Goal: Transaction & Acquisition: Obtain resource

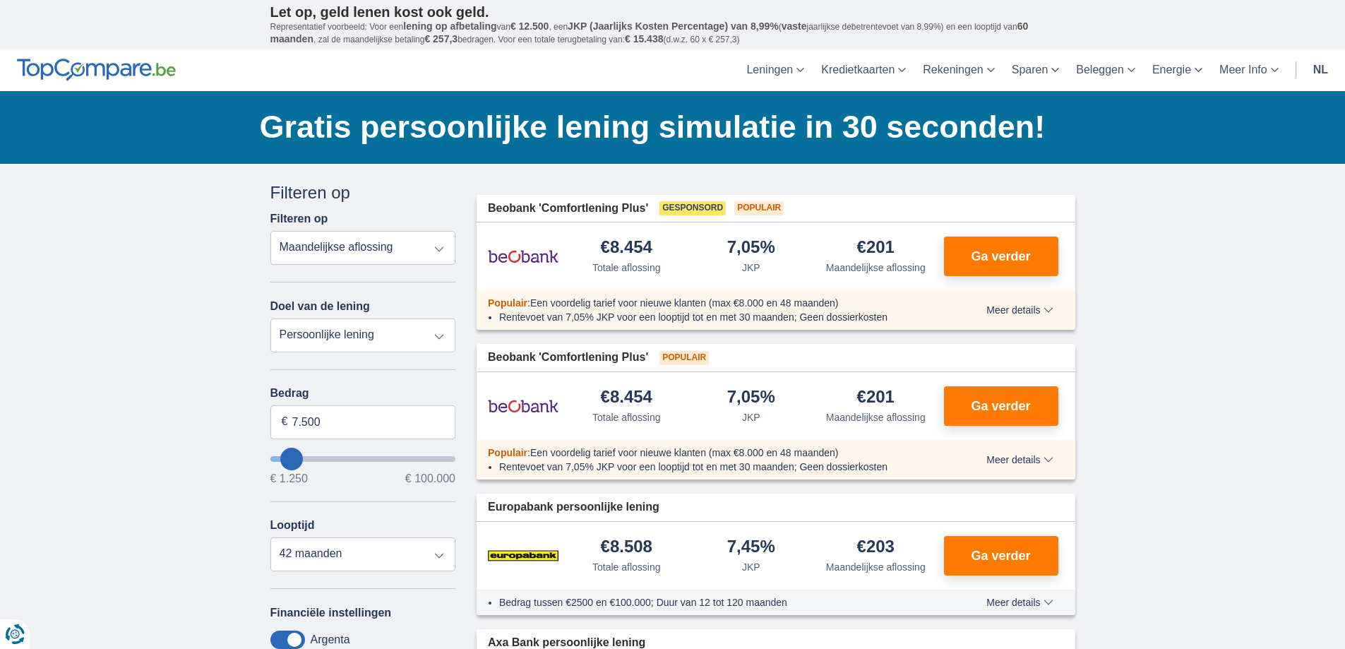
click at [394, 338] on select "Persoonlijke lening Auto Moto / fiets Mobilhome / caravan Renovatie Energie Sch…" at bounding box center [363, 335] width 186 height 34
select select "vehicleLoan"
click at [270, 318] on select "Persoonlijke lening Auto Moto / fiets Mobilhome / caravan Renovatie Energie Sch…" at bounding box center [363, 335] width 186 height 34
select select "3-4"
type input "15.000"
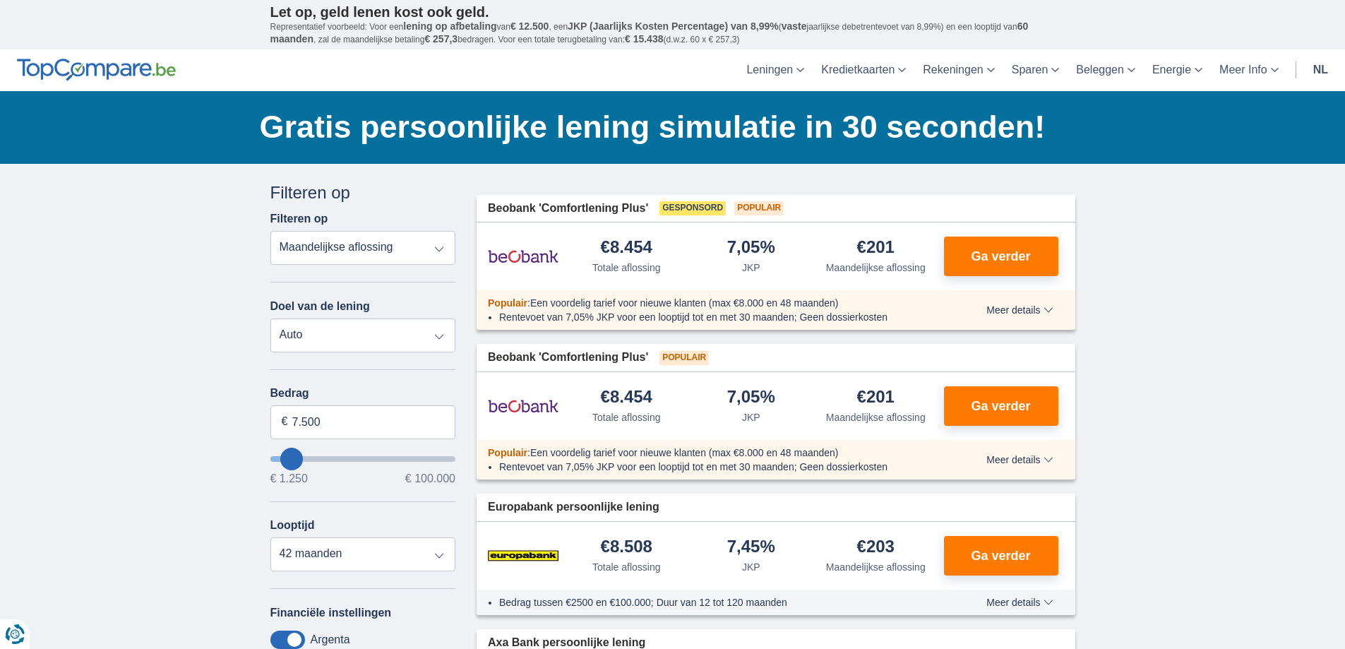
type input "15250"
select select "60"
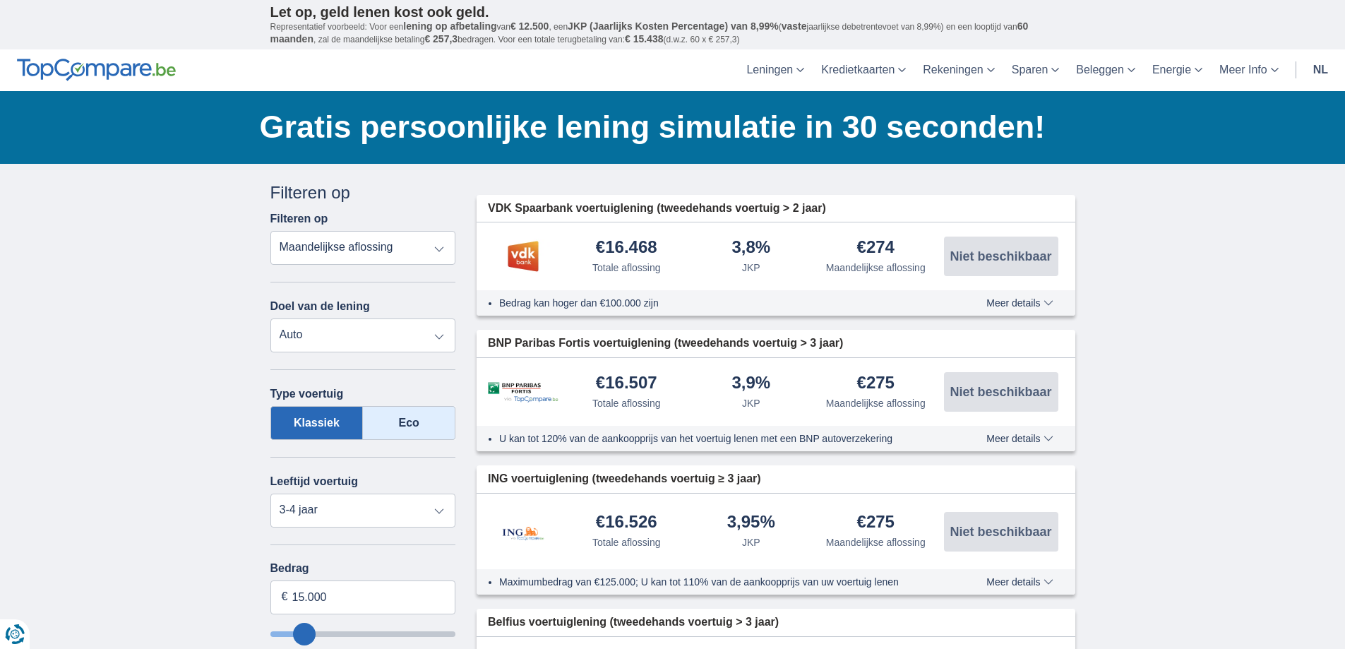
click at [379, 416] on label "Eco" at bounding box center [409, 423] width 92 height 34
click at [0, 0] on input "Eco" at bounding box center [0, 0] width 0 height 0
click at [361, 503] on select "Nieuw 0-1 jaar 1-2 jaar 2-3 jaar 3-4 jaar 4-5 jaar 5+ jaar" at bounding box center [363, 510] width 186 height 34
click at [431, 507] on select "Nieuw 0-1 jaar 1-2 jaar 2-3 jaar 3-4 jaar 4-5 jaar 5+ jaar" at bounding box center [363, 510] width 186 height 34
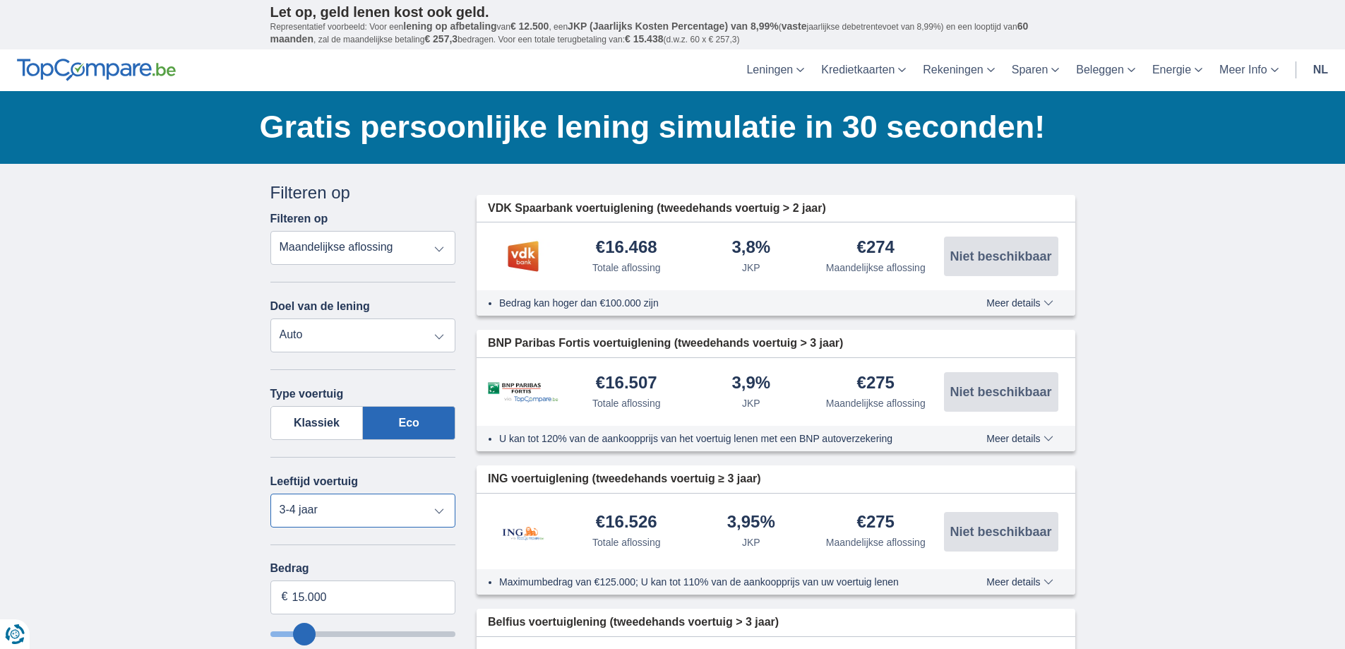
select select "4-5"
click at [270, 493] on select "Nieuw 0-1 jaar 1-2 jaar 2-3 jaar 3-4 jaar 4-5 jaar 5+ jaar" at bounding box center [363, 510] width 186 height 34
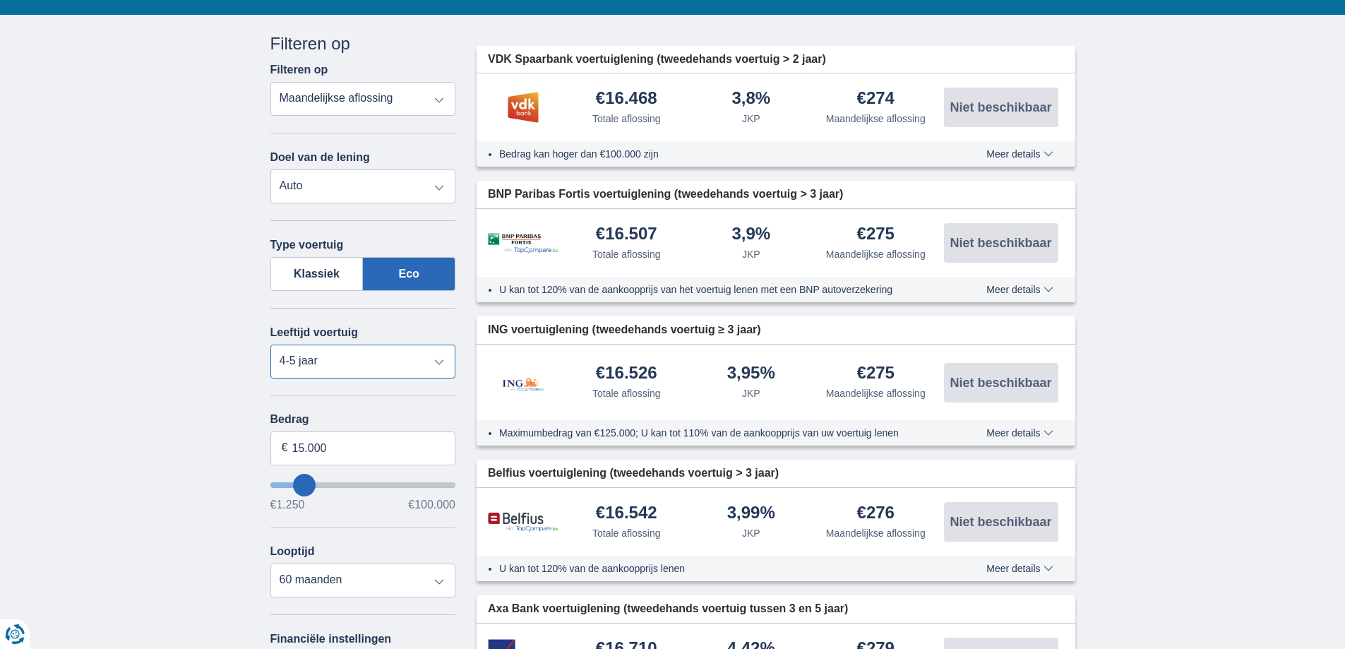
scroll to position [212, 0]
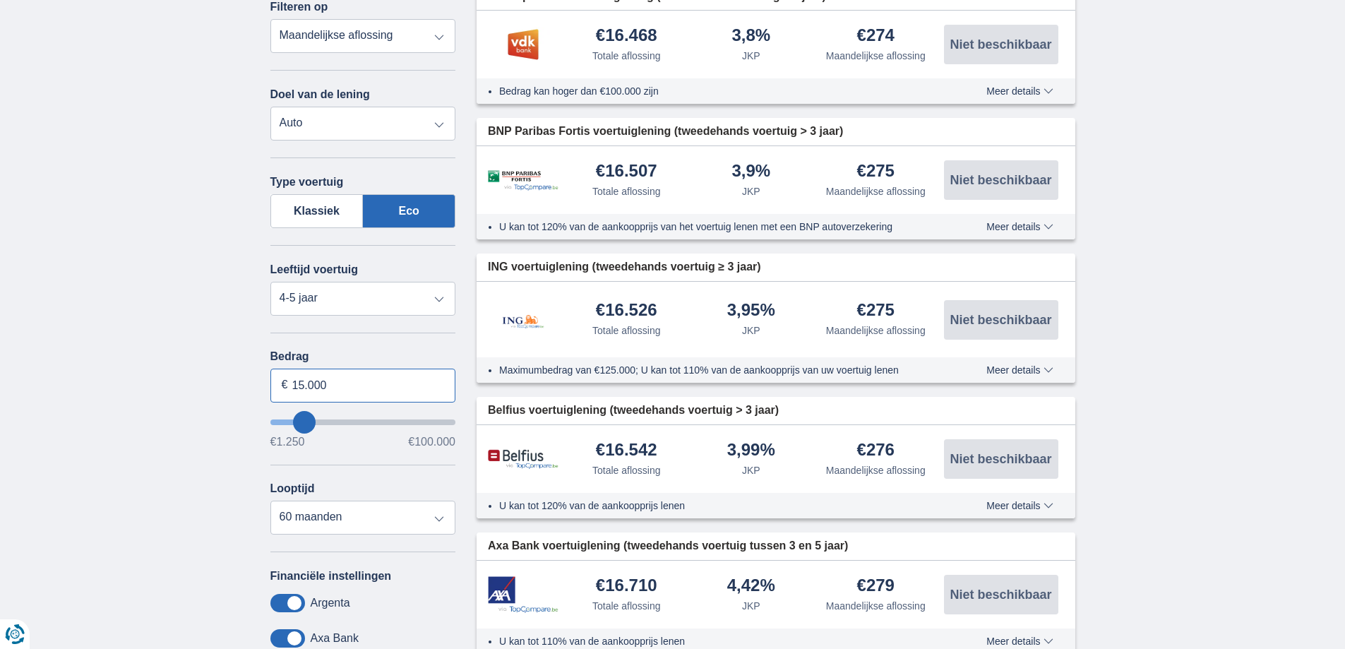
drag, startPoint x: 302, startPoint y: 384, endPoint x: 291, endPoint y: 383, distance: 11.3
click at [291, 383] on input "15.000" at bounding box center [363, 385] width 186 height 34
type input "40.000"
type input "40250"
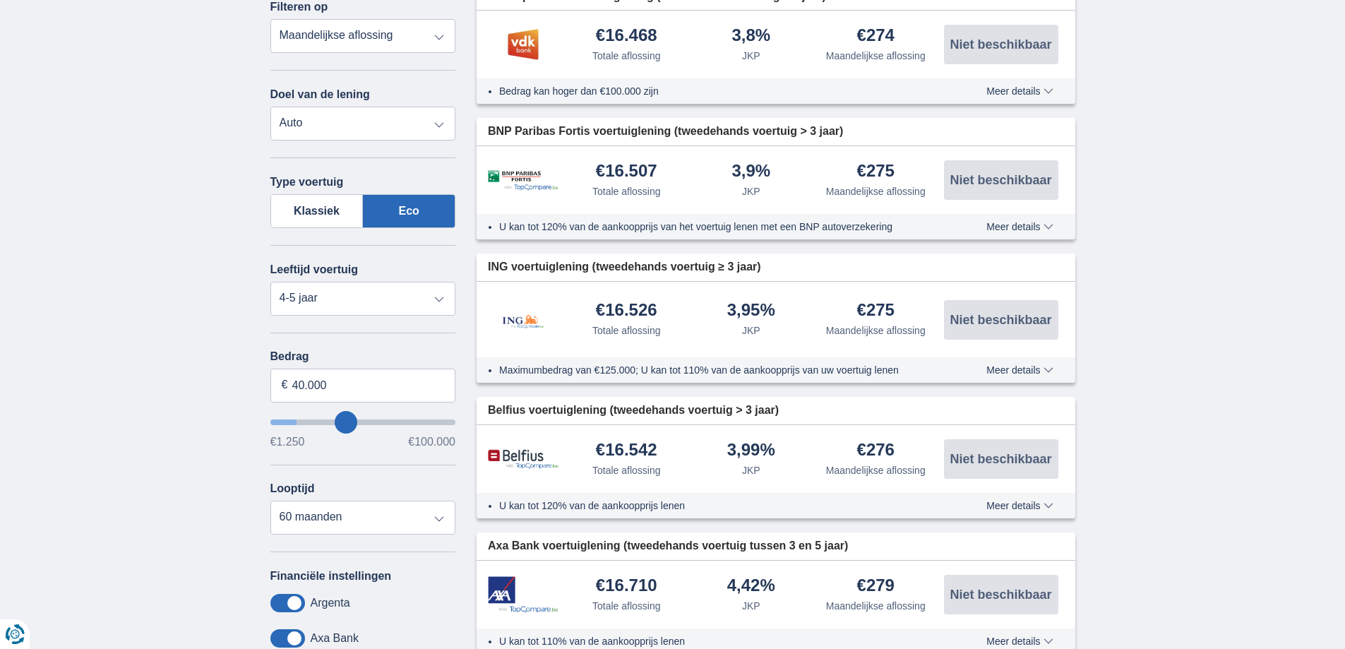
select select "120"
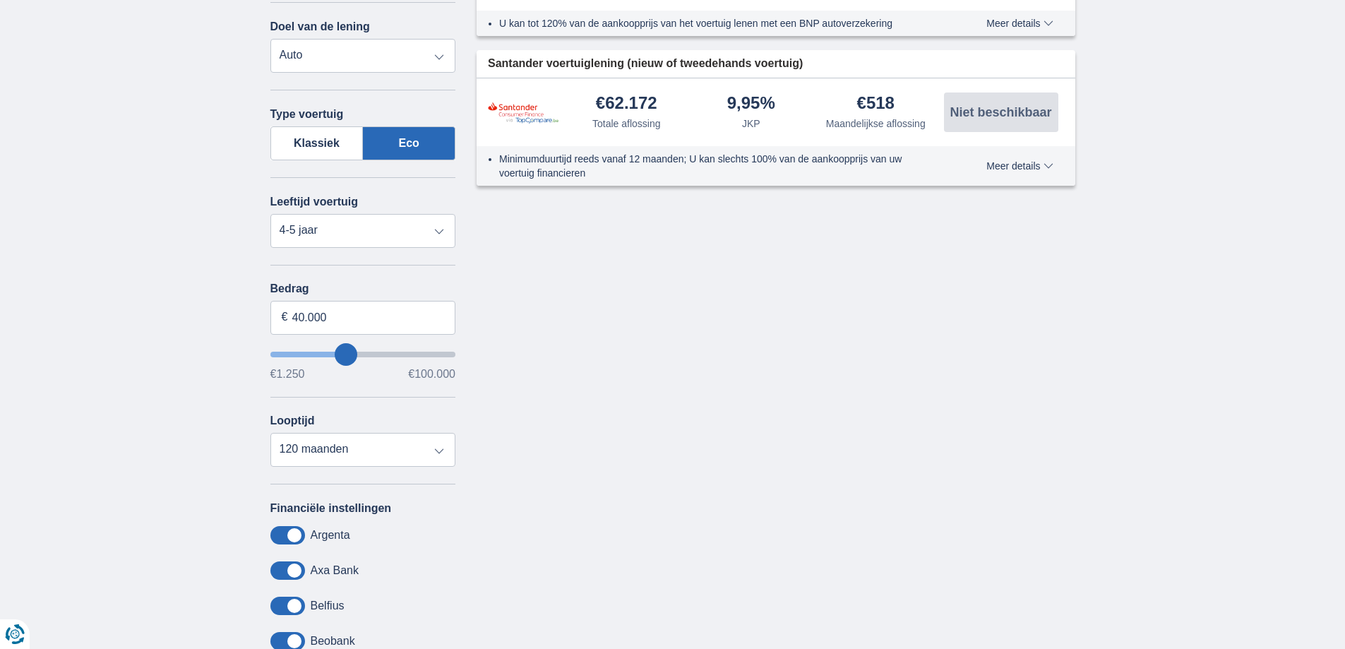
scroll to position [282, 0]
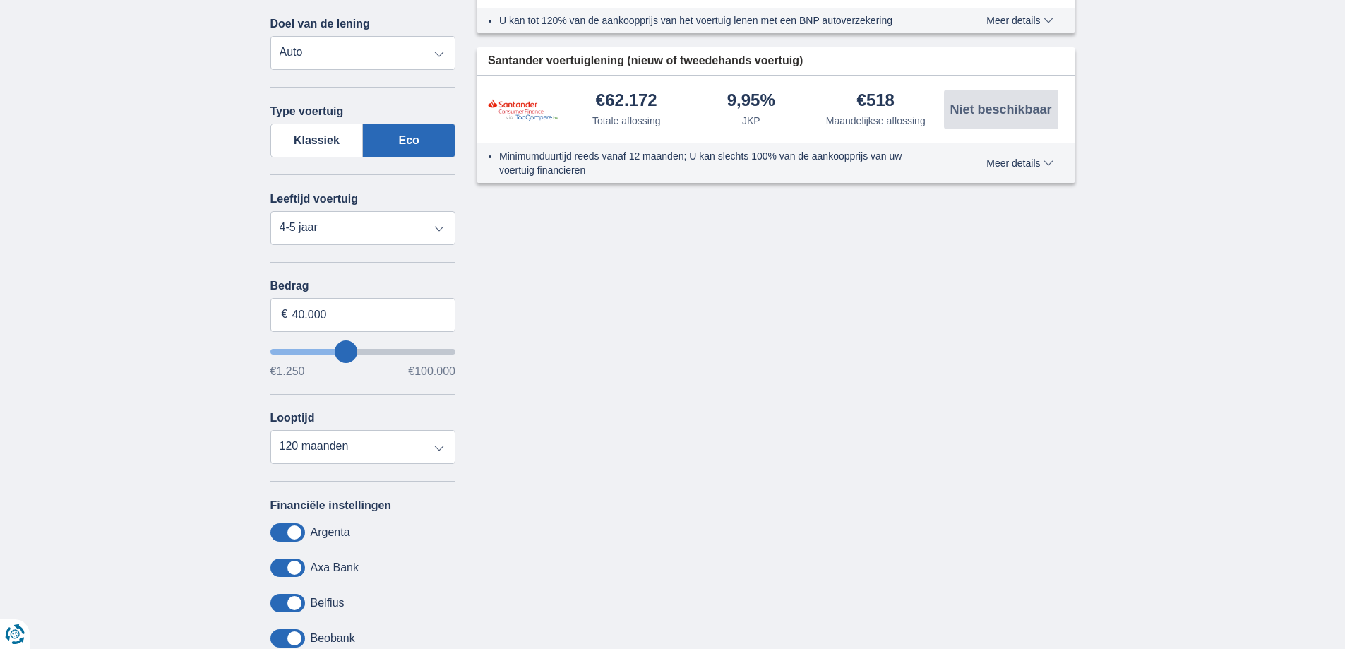
type input "39.250"
type input "39250"
type input "40.250"
type input "40250"
type input "41.250"
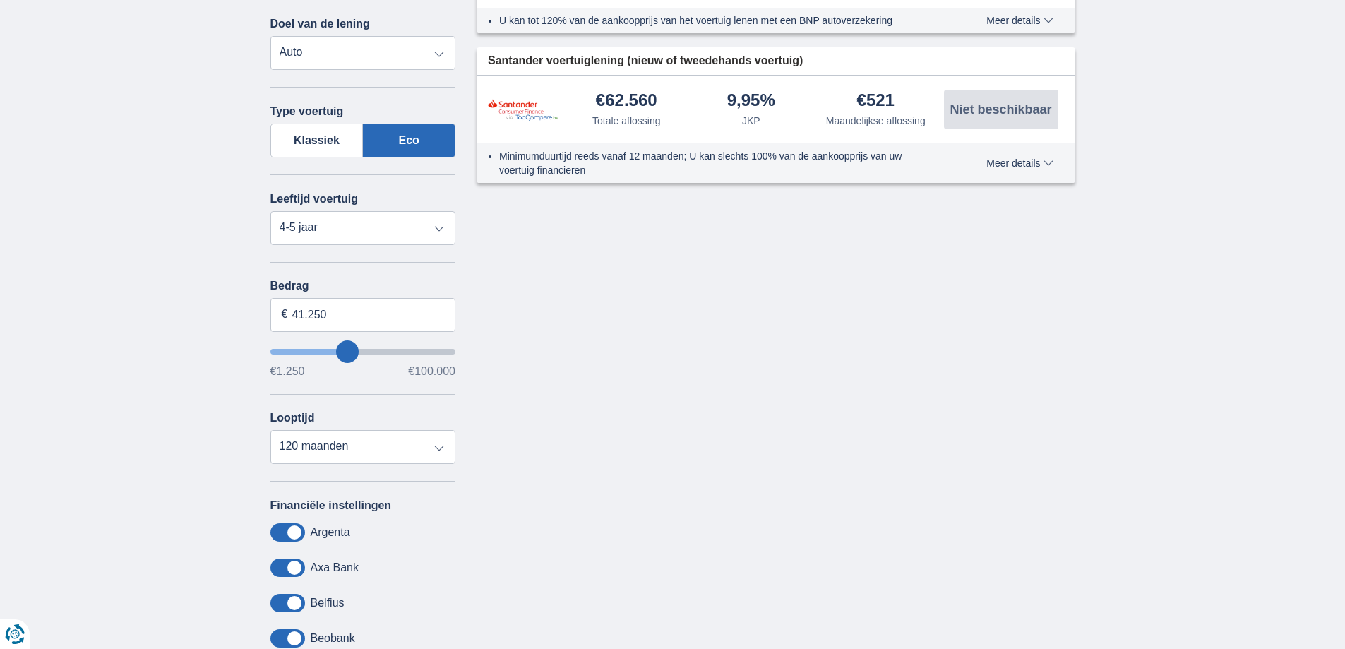
type input "44250"
type input "44.250"
type input "41250"
type input "41.250"
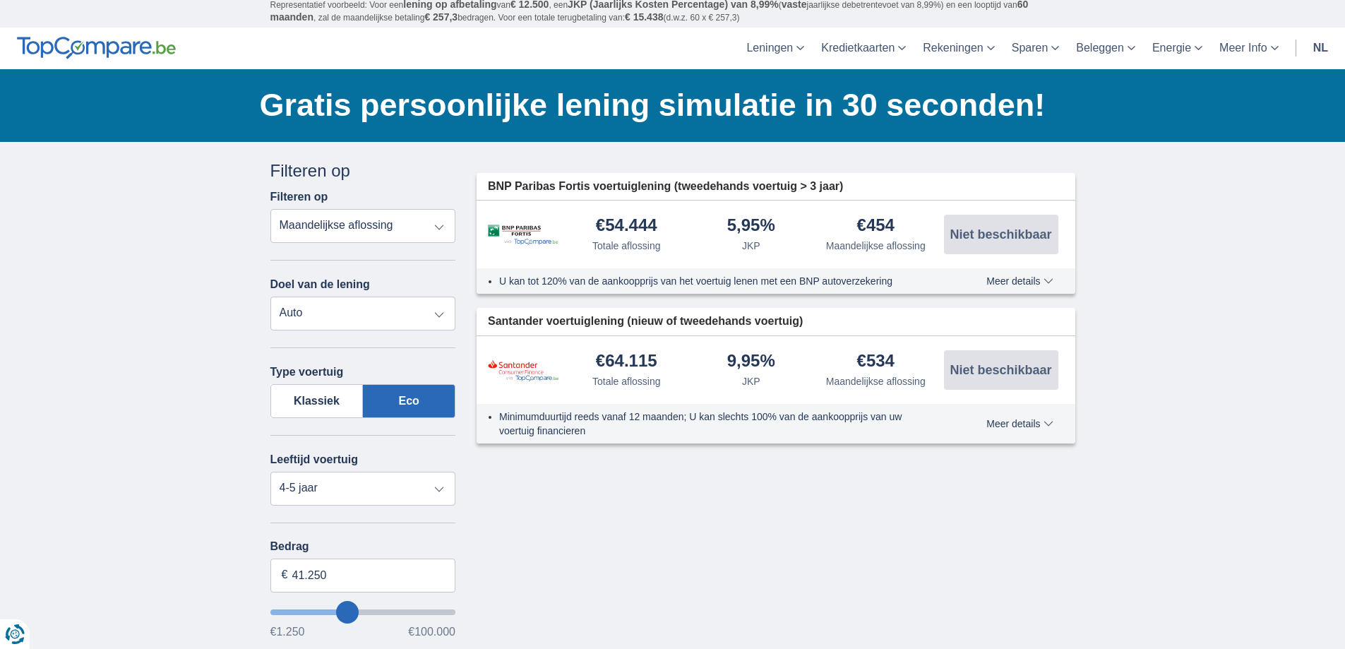
scroll to position [0, 0]
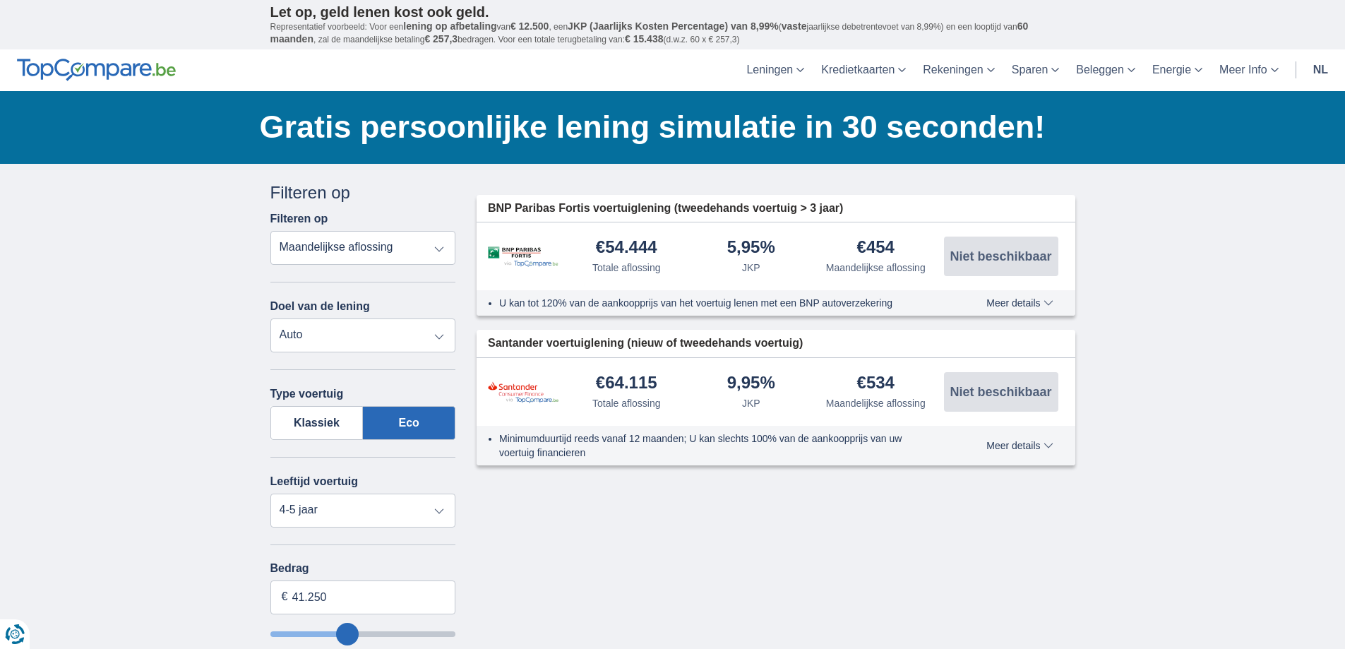
click at [1050, 298] on span "Meer details" at bounding box center [1019, 303] width 66 height 10
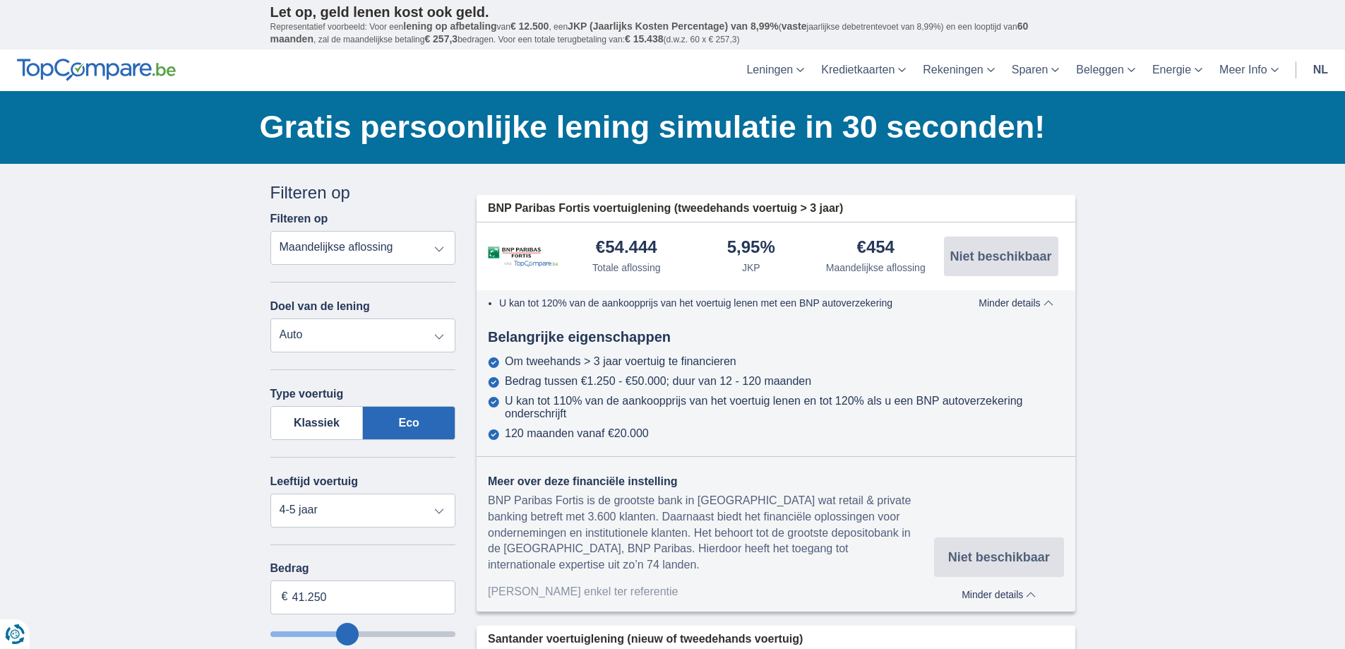
click at [757, 380] on div "Bedrag tussen €1.250 - €50.000; duur van 12 - 120 maanden" at bounding box center [658, 381] width 306 height 13
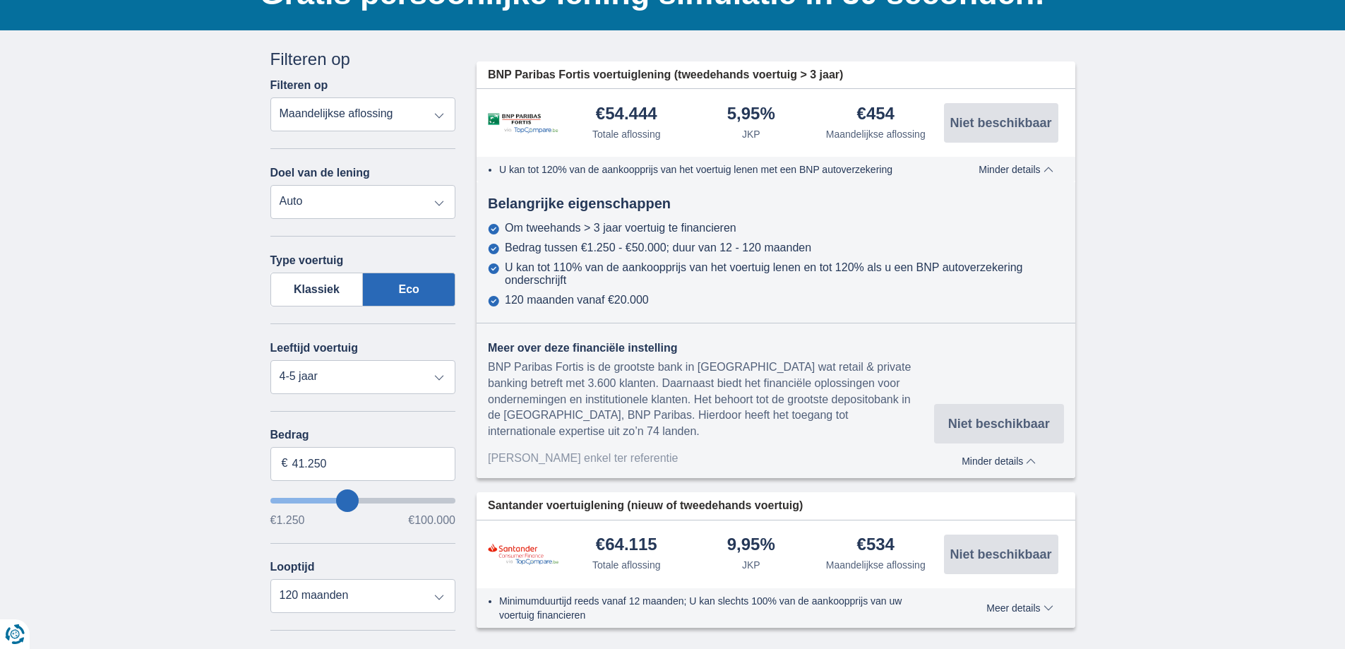
scroll to position [141, 0]
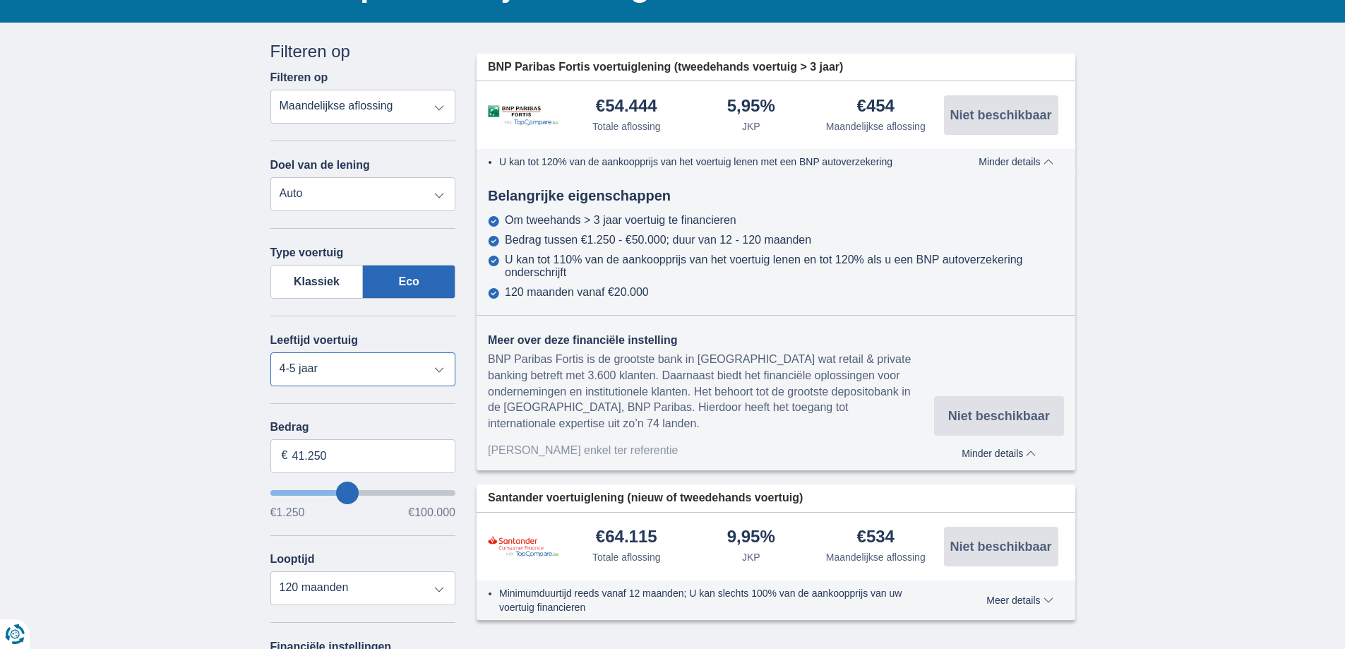
click at [360, 367] on select "Nieuw 0-1 jaar 1-2 jaar 2-3 jaar 3-4 jaar 4-5 jaar 5+ jaar" at bounding box center [363, 369] width 186 height 34
select select "3-4"
click at [270, 352] on select "Nieuw 0-1 jaar 1-2 jaar 2-3 jaar 3-4 jaar 4-5 jaar 5+ jaar" at bounding box center [363, 369] width 186 height 34
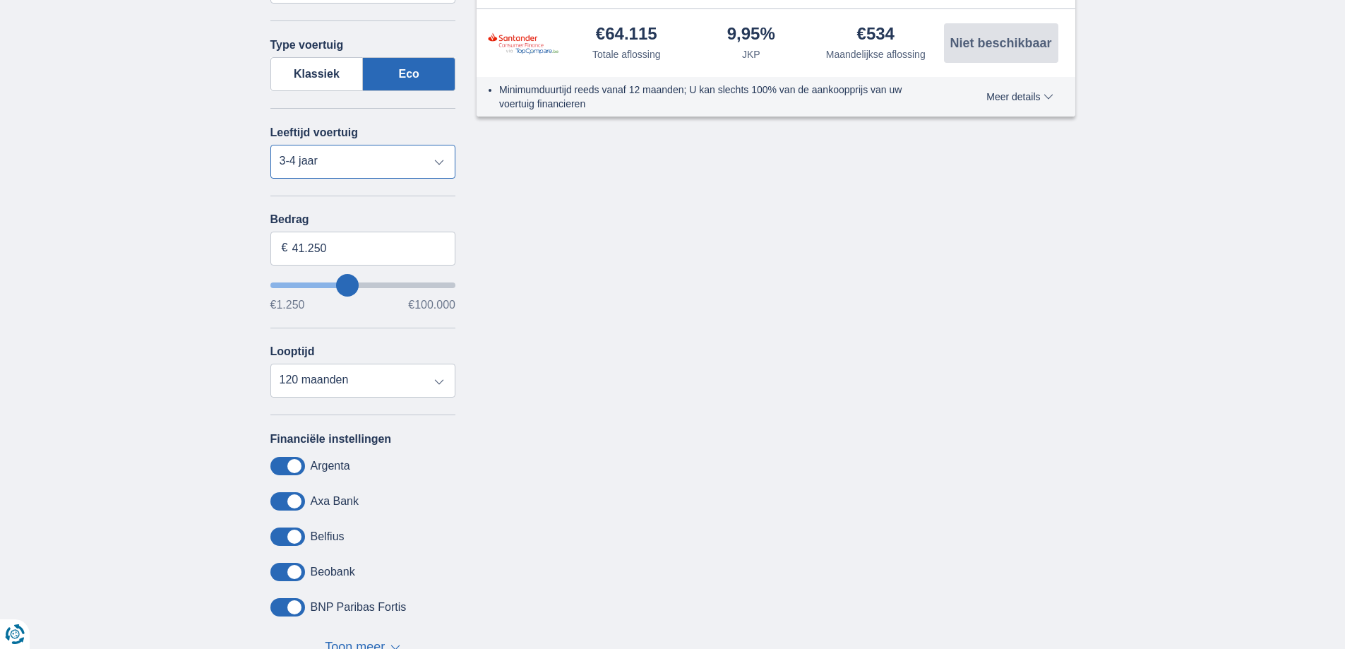
scroll to position [353, 0]
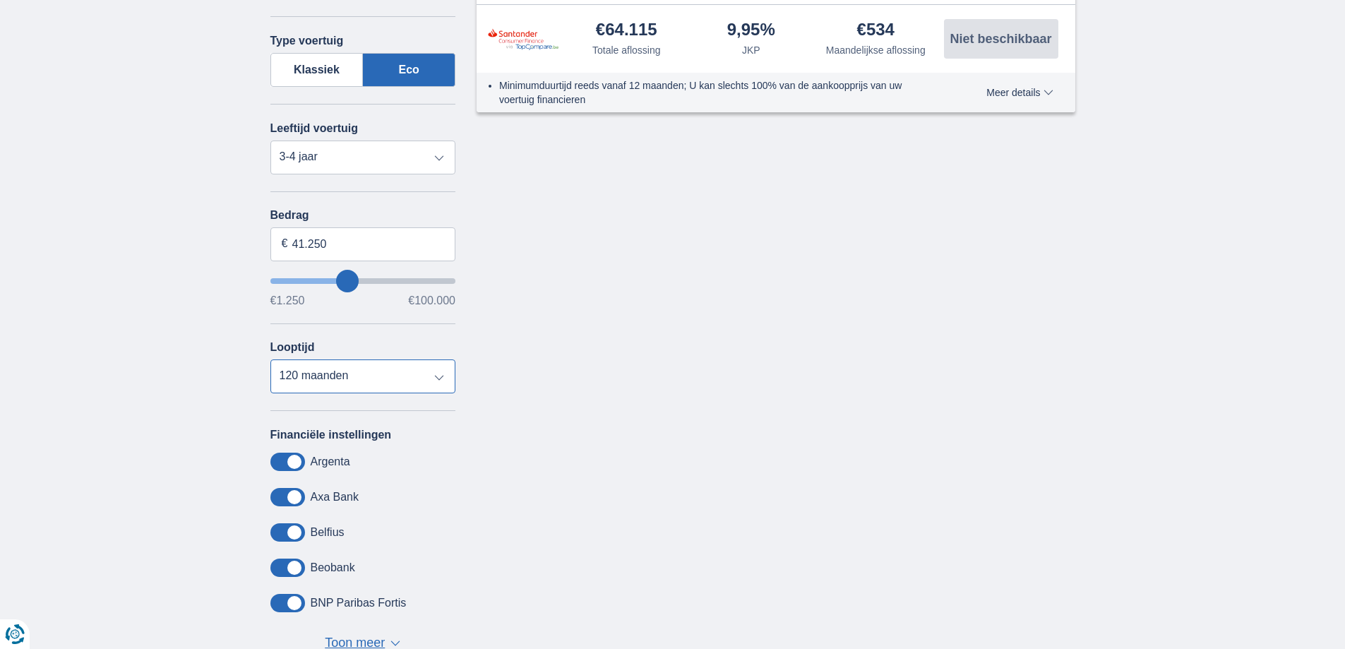
click at [440, 378] on select "12 maanden 18 maanden 24 maanden 30 maanden 36 maanden 42 maanden 48 maanden 60…" at bounding box center [363, 376] width 186 height 34
select select "84"
click at [270, 359] on select "12 maanden 18 maanden 24 maanden 30 maanden 36 maanden 42 maanden 48 maanden 60…" at bounding box center [363, 376] width 186 height 34
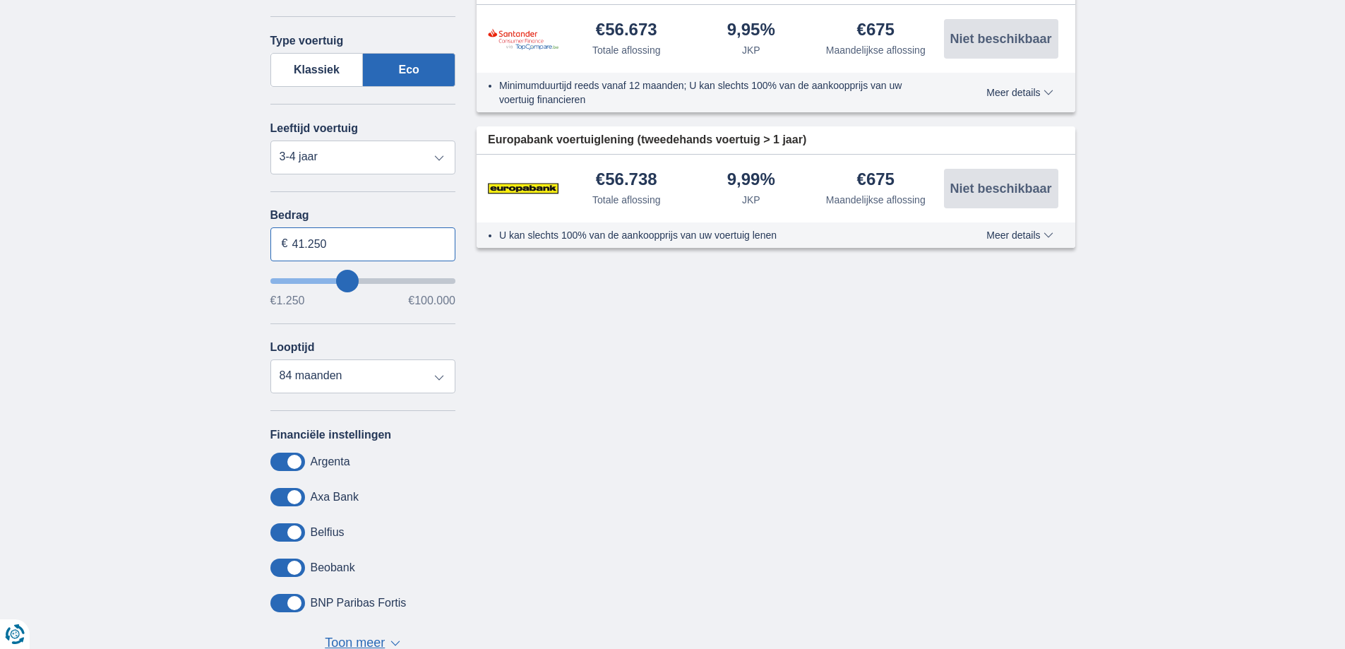
click at [319, 246] on input "41.250" at bounding box center [363, 244] width 186 height 34
drag, startPoint x: 332, startPoint y: 244, endPoint x: 291, endPoint y: 247, distance: 41.0
click at [291, 247] on input "41.250" at bounding box center [363, 244] width 186 height 34
type input "45.000"
click at [617, 378] on div "Annuleren Filters Filteren op Filteren op Totale aflossing JKP Maandelijkse afl…" at bounding box center [673, 251] width 826 height 846
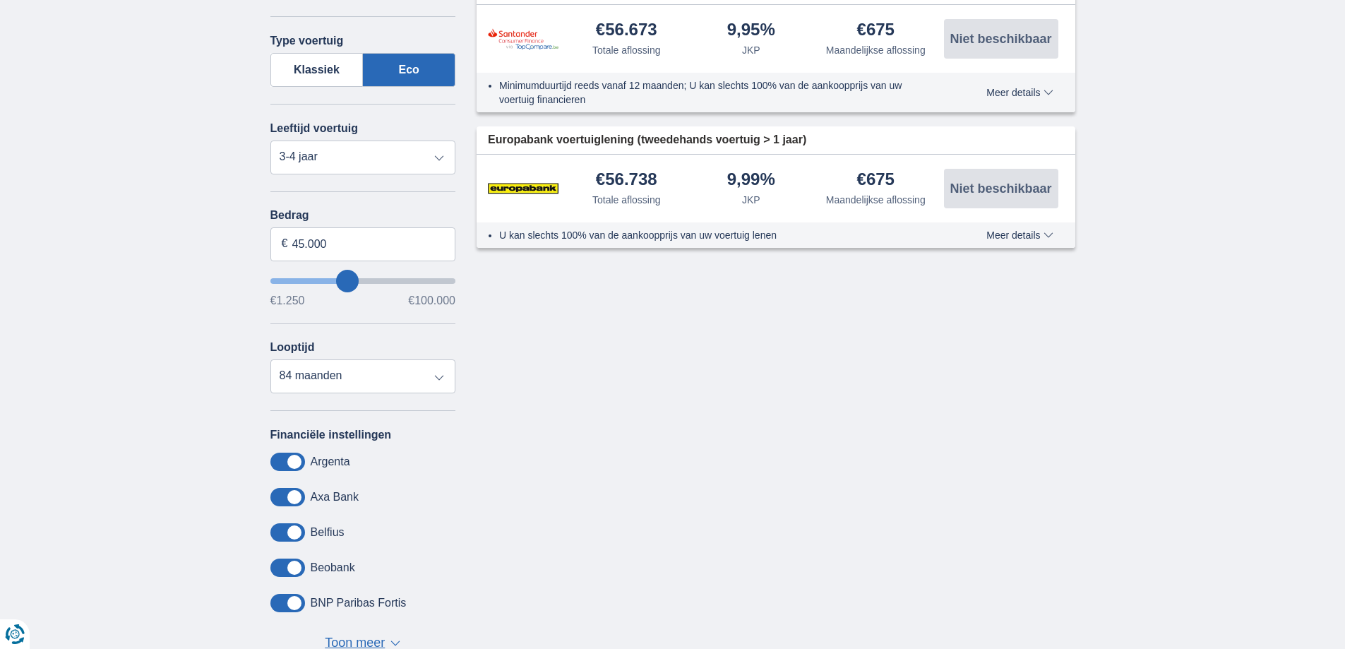
type input "45250"
select select "120"
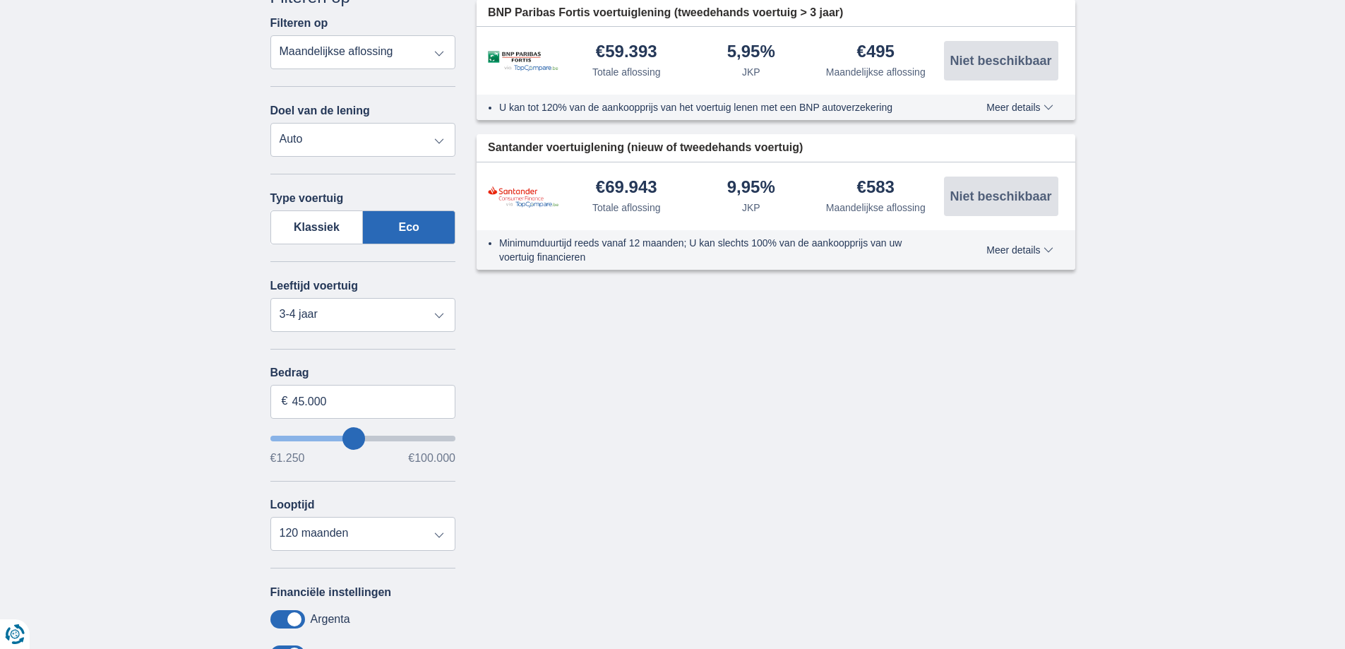
scroll to position [0, 0]
